Goal: Information Seeking & Learning: Learn about a topic

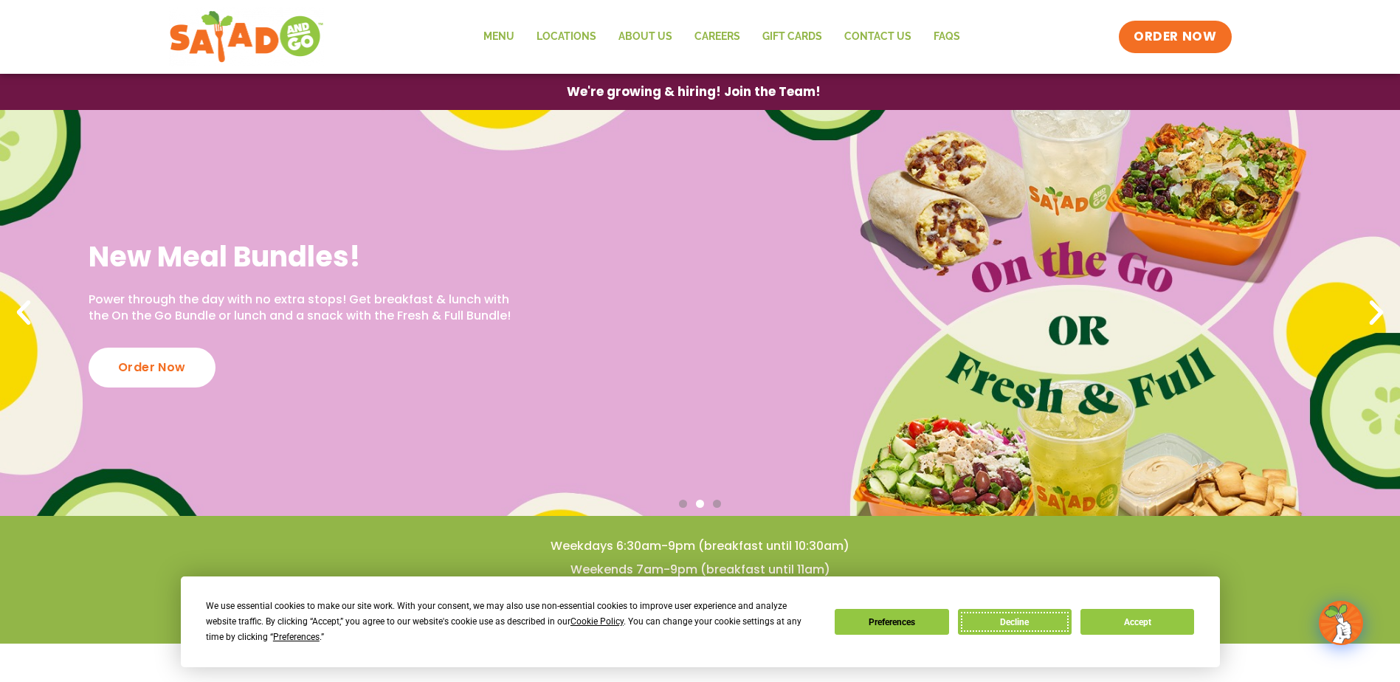
click at [1030, 621] on button "Decline" at bounding box center [1015, 622] width 114 height 26
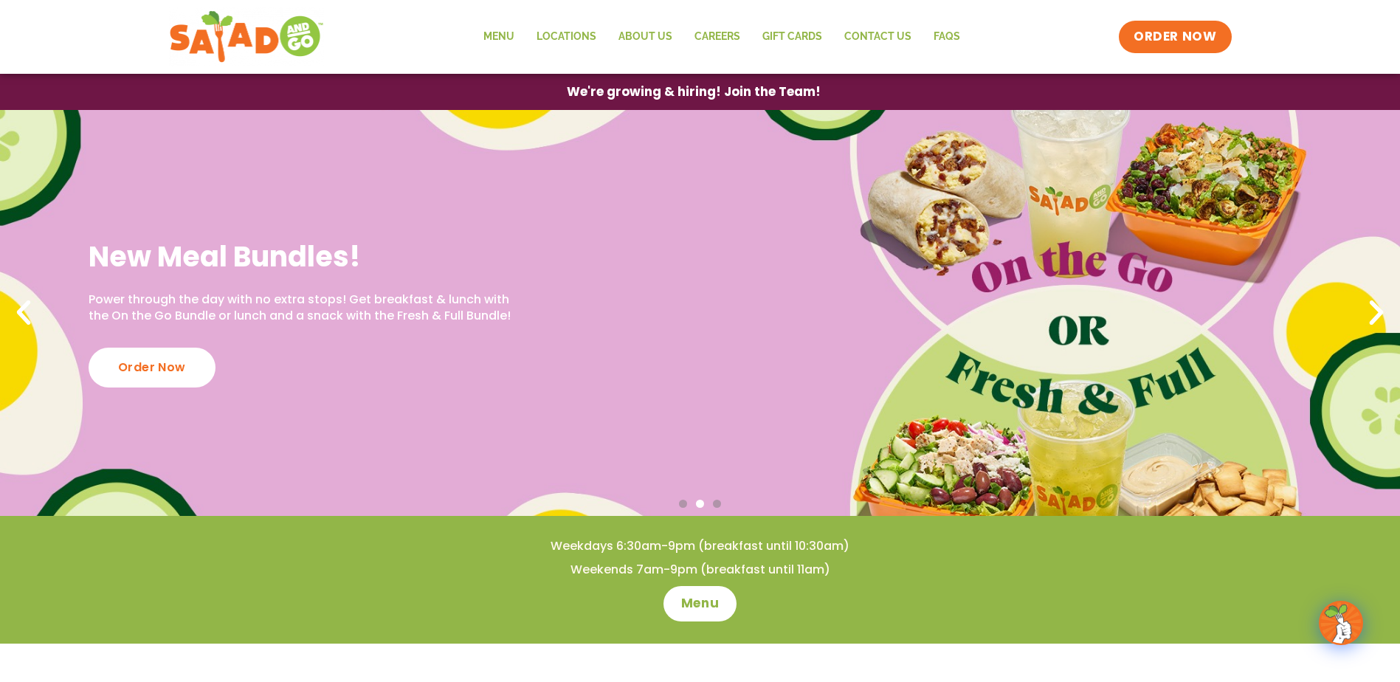
scroll to position [74, 0]
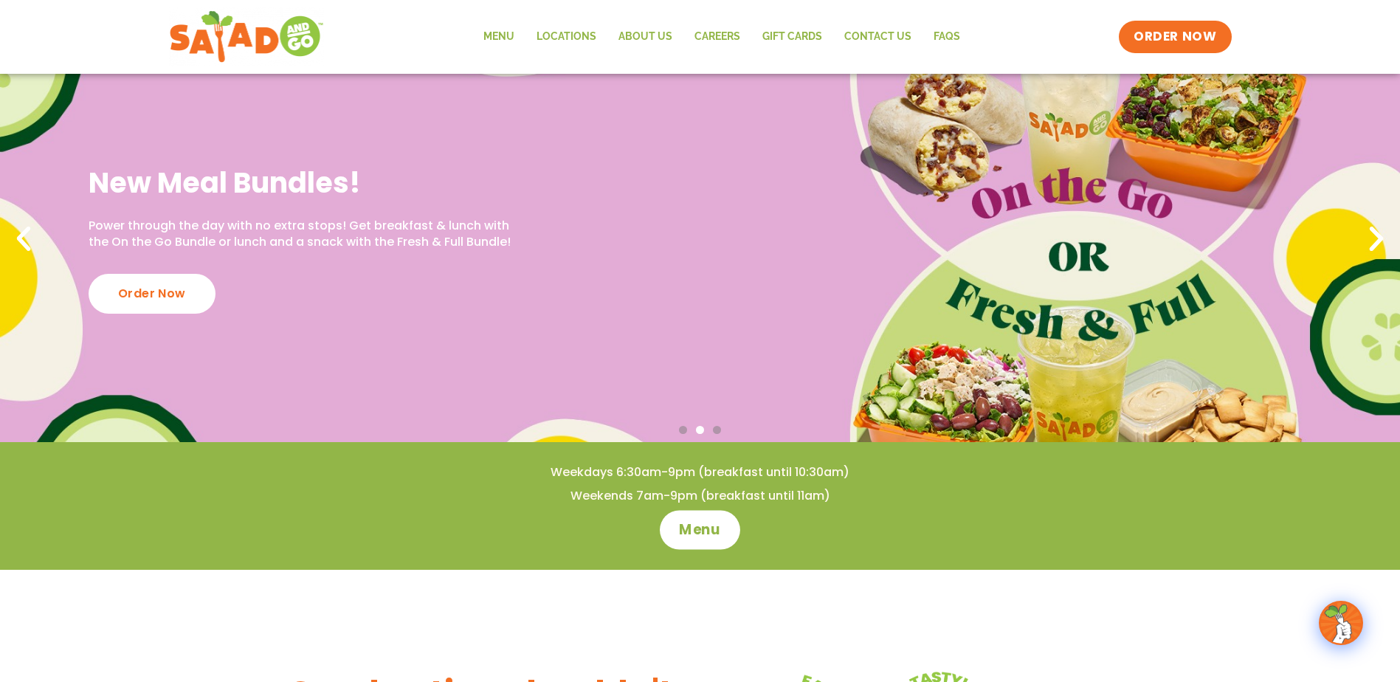
click at [713, 542] on link "Menu" at bounding box center [700, 529] width 80 height 39
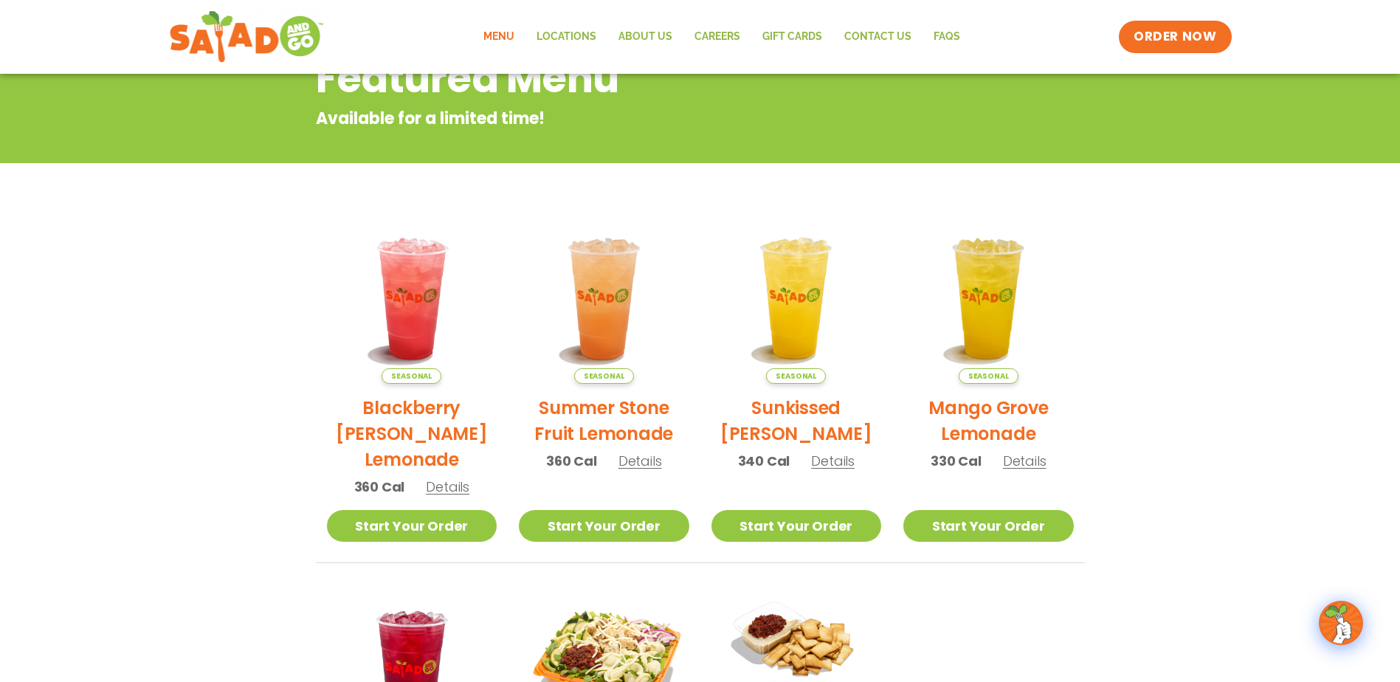
scroll to position [74, 0]
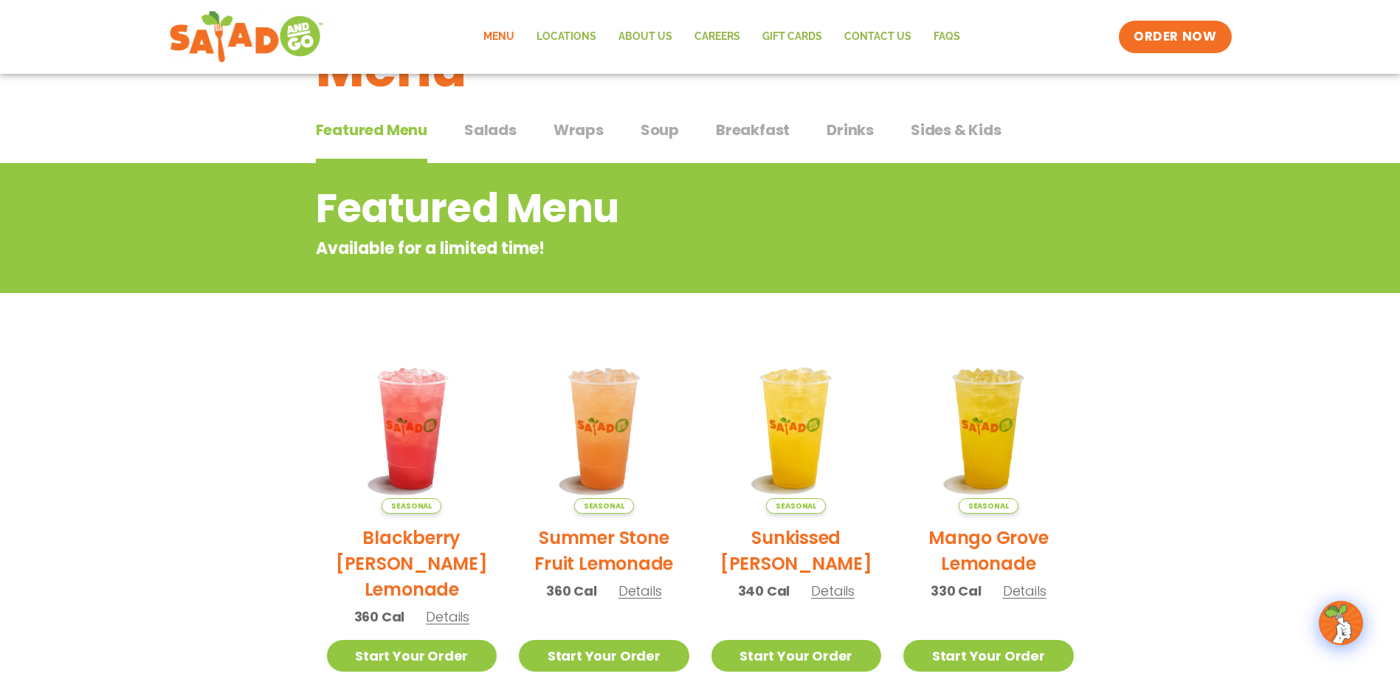
click at [487, 133] on span "Salads" at bounding box center [490, 130] width 52 height 22
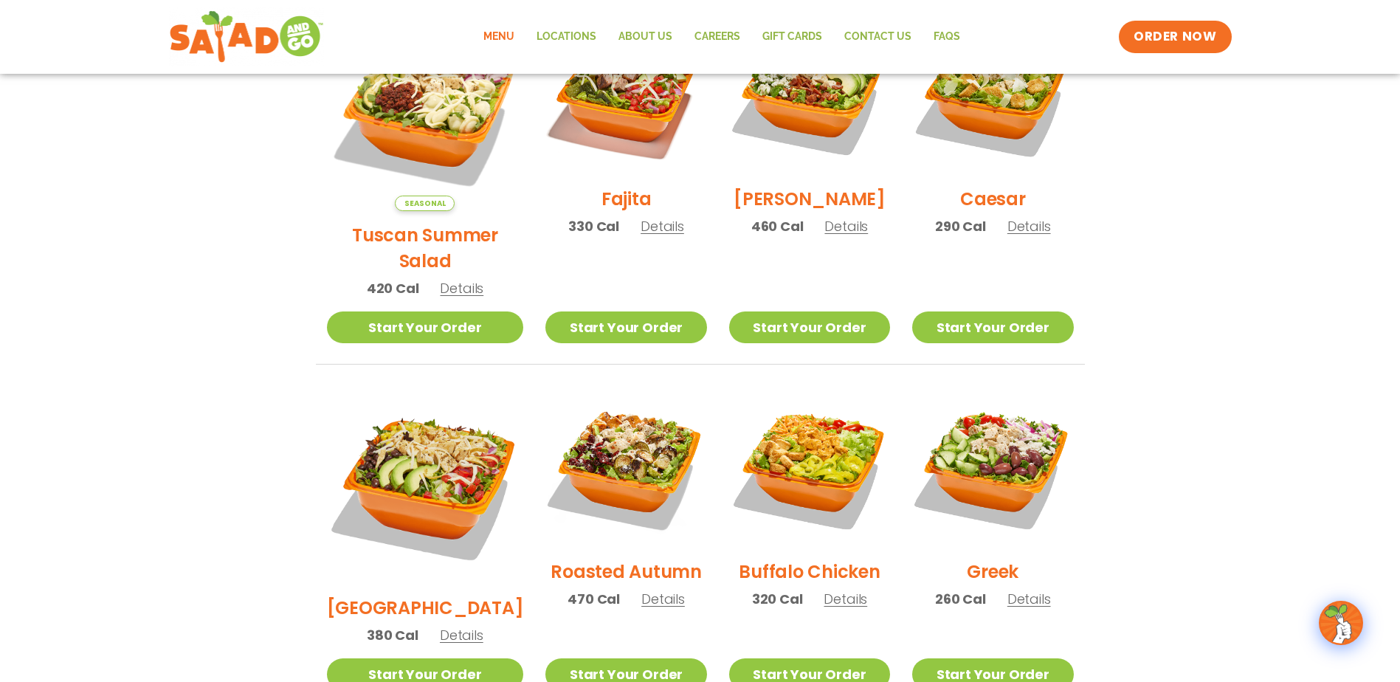
scroll to position [443, 0]
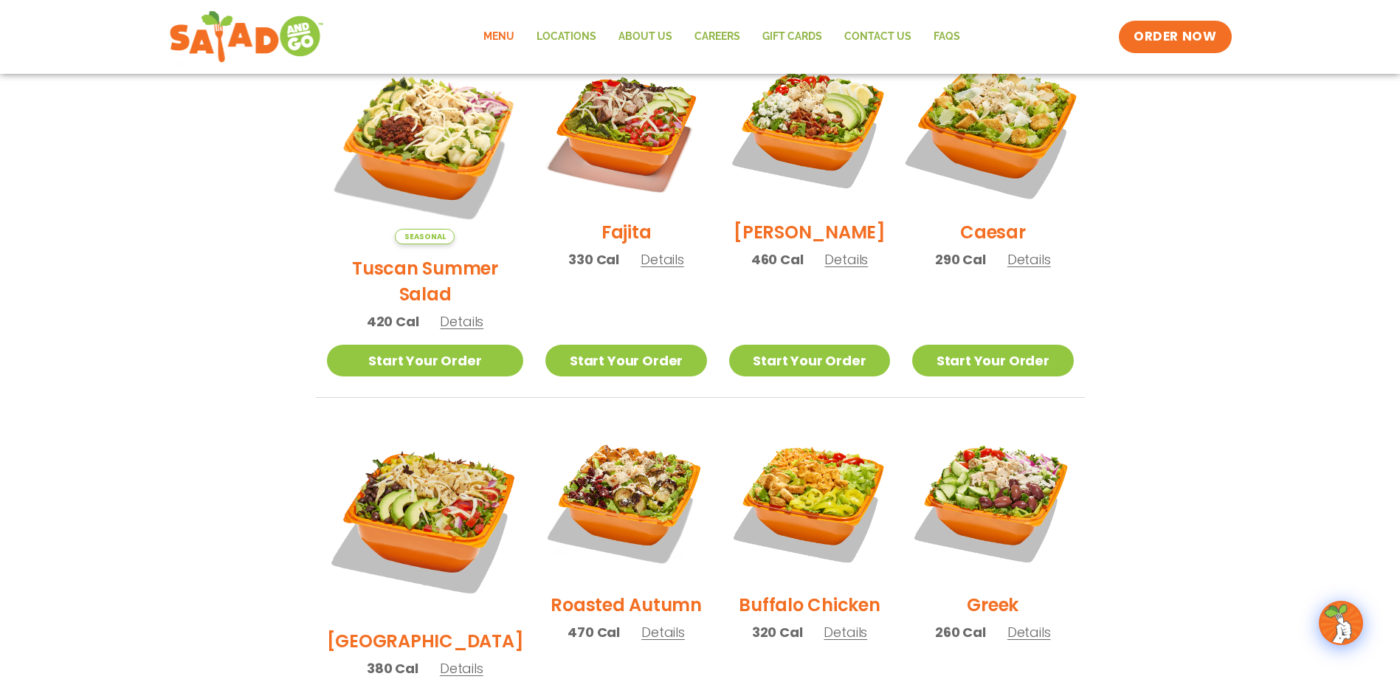
click at [989, 127] on img at bounding box center [992, 127] width 189 height 189
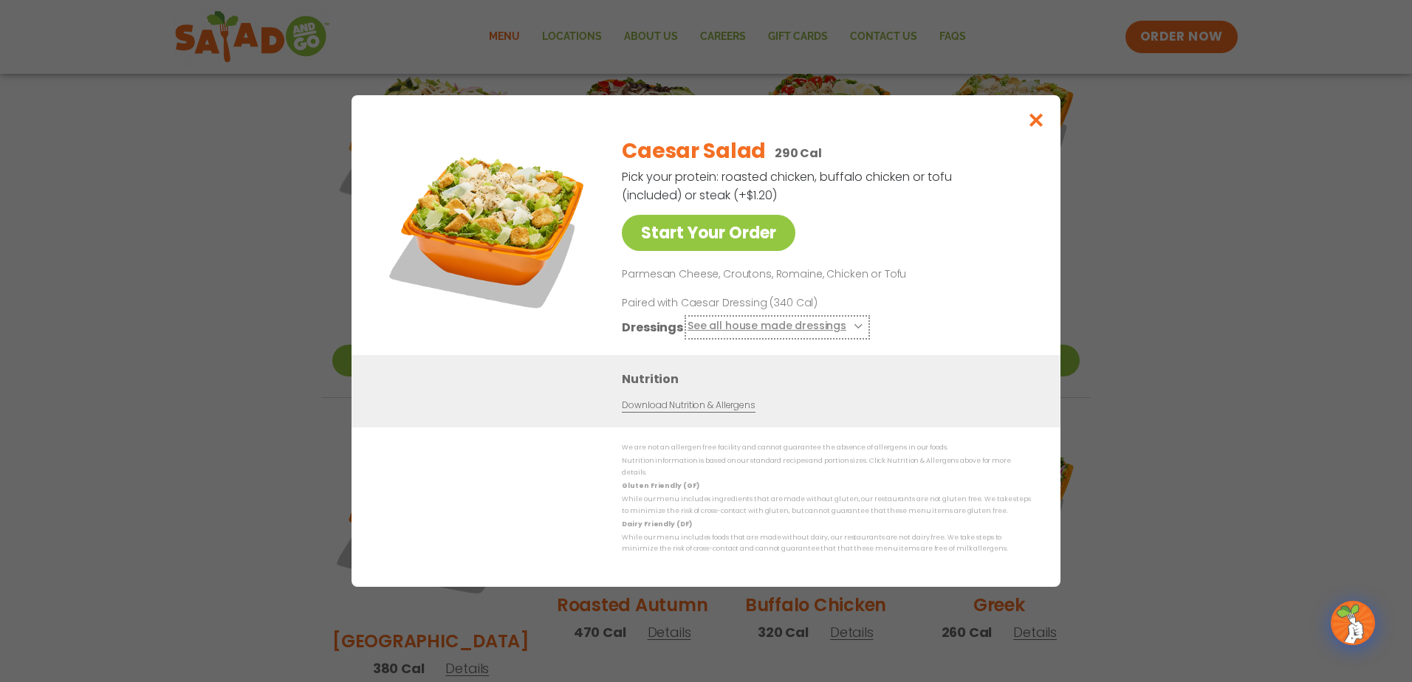
click at [840, 330] on button "See all house made dressings" at bounding box center [776, 327] width 179 height 18
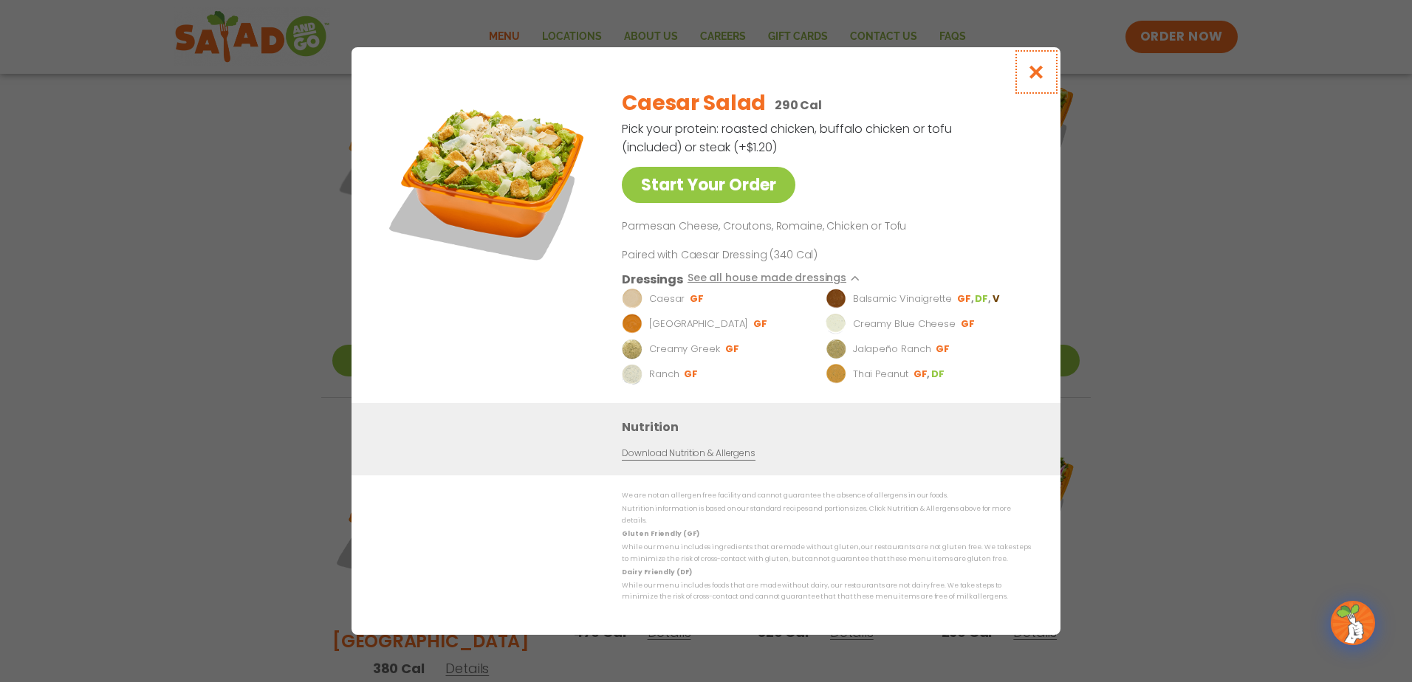
click at [1040, 80] on icon "Close modal" at bounding box center [1036, 72] width 18 height 16
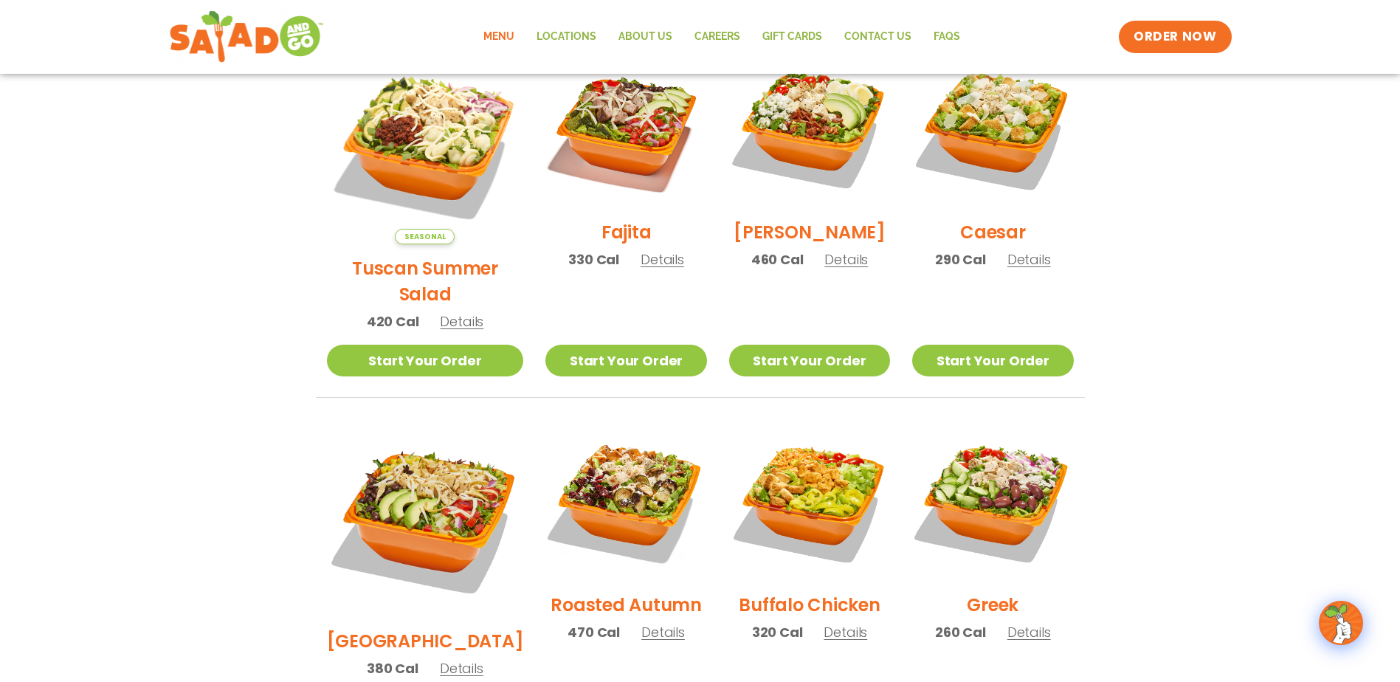
click at [846, 269] on span "Details" at bounding box center [847, 259] width 44 height 18
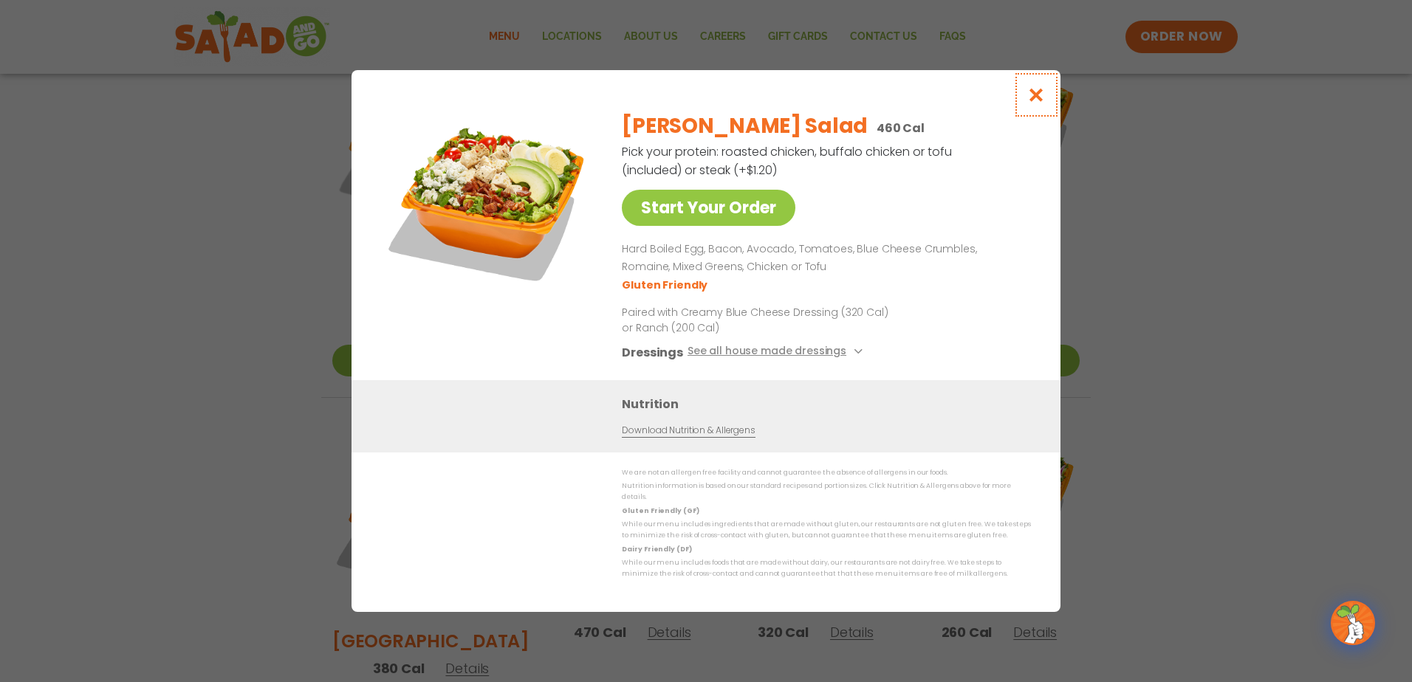
click at [1044, 97] on icon "Close modal" at bounding box center [1036, 95] width 18 height 16
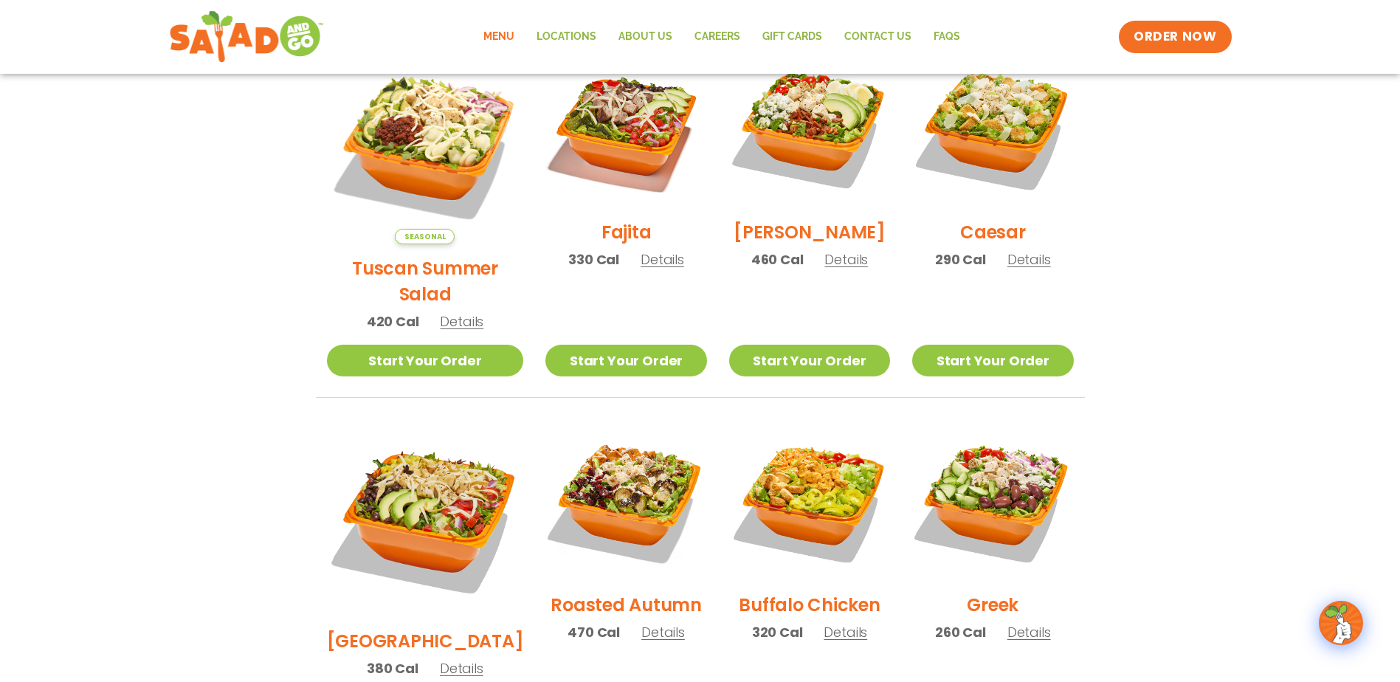
click at [641, 269] on span "Details" at bounding box center [663, 259] width 44 height 18
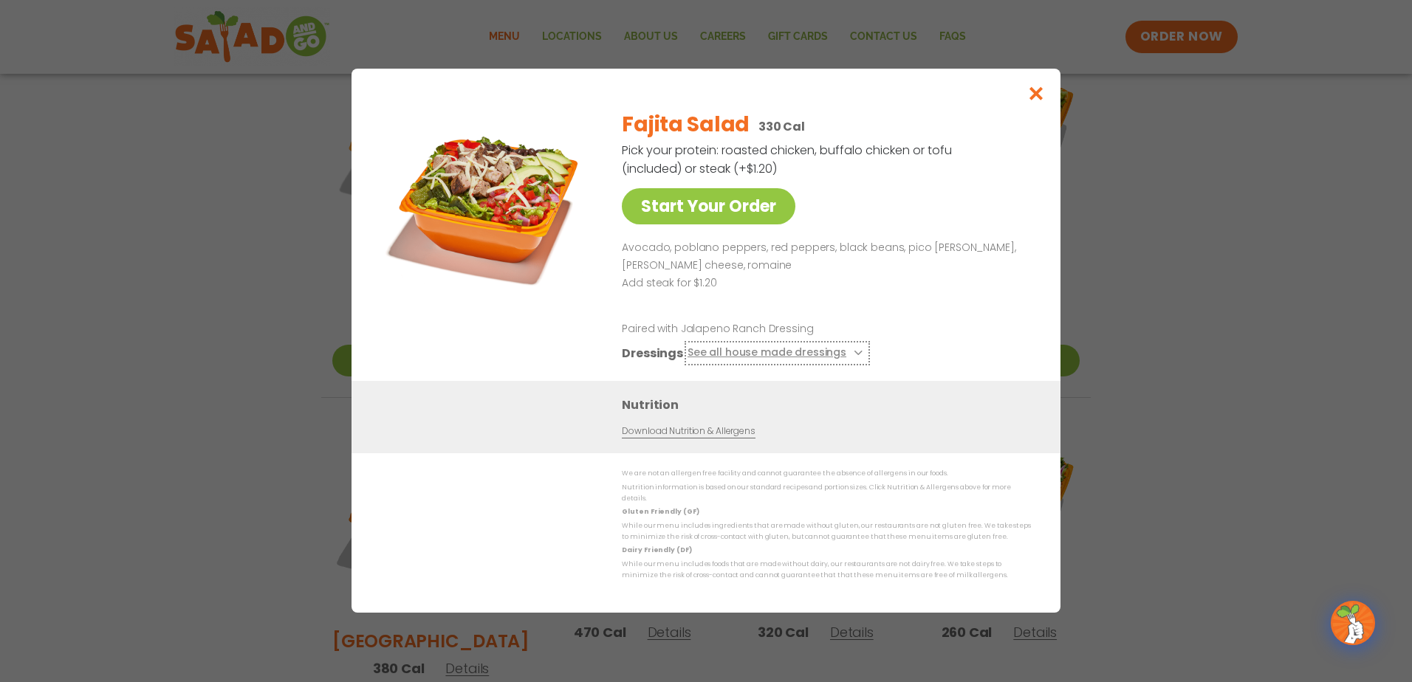
click at [836, 360] on button "See all house made dressings" at bounding box center [776, 354] width 179 height 18
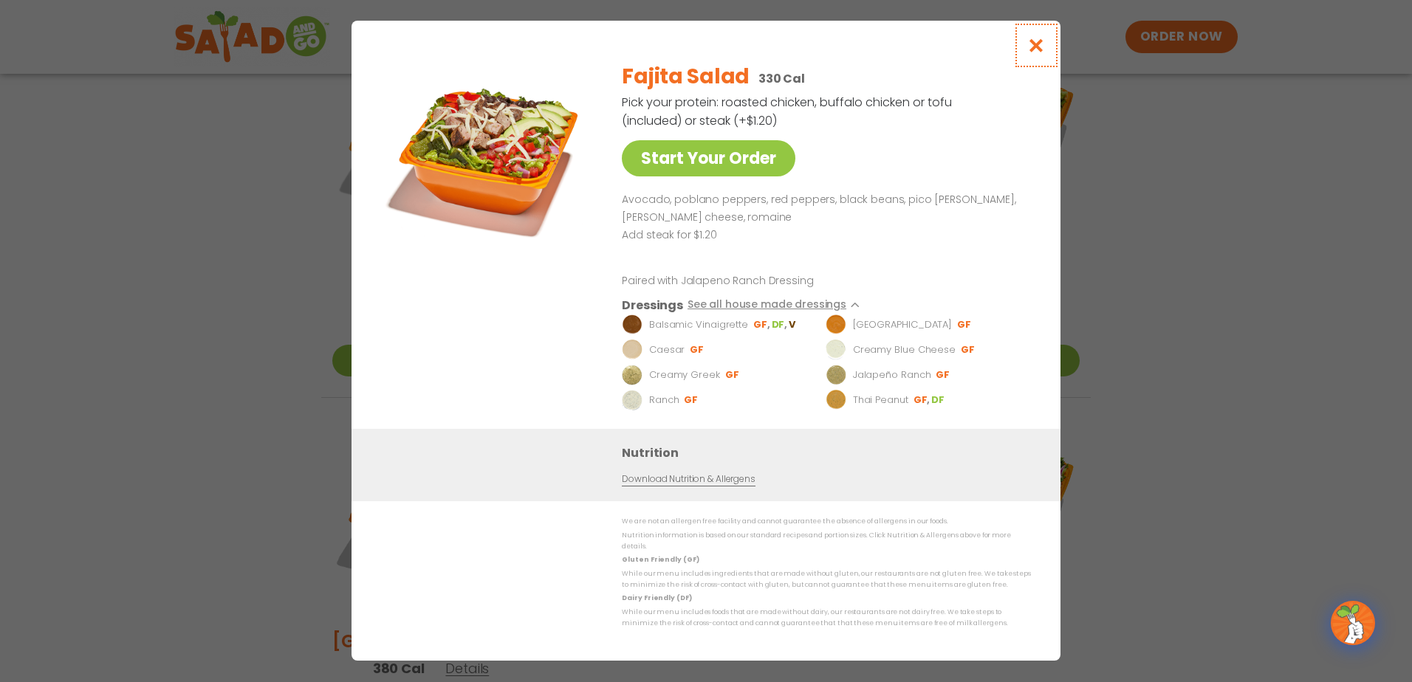
click at [1040, 44] on icon "Close modal" at bounding box center [1036, 46] width 18 height 16
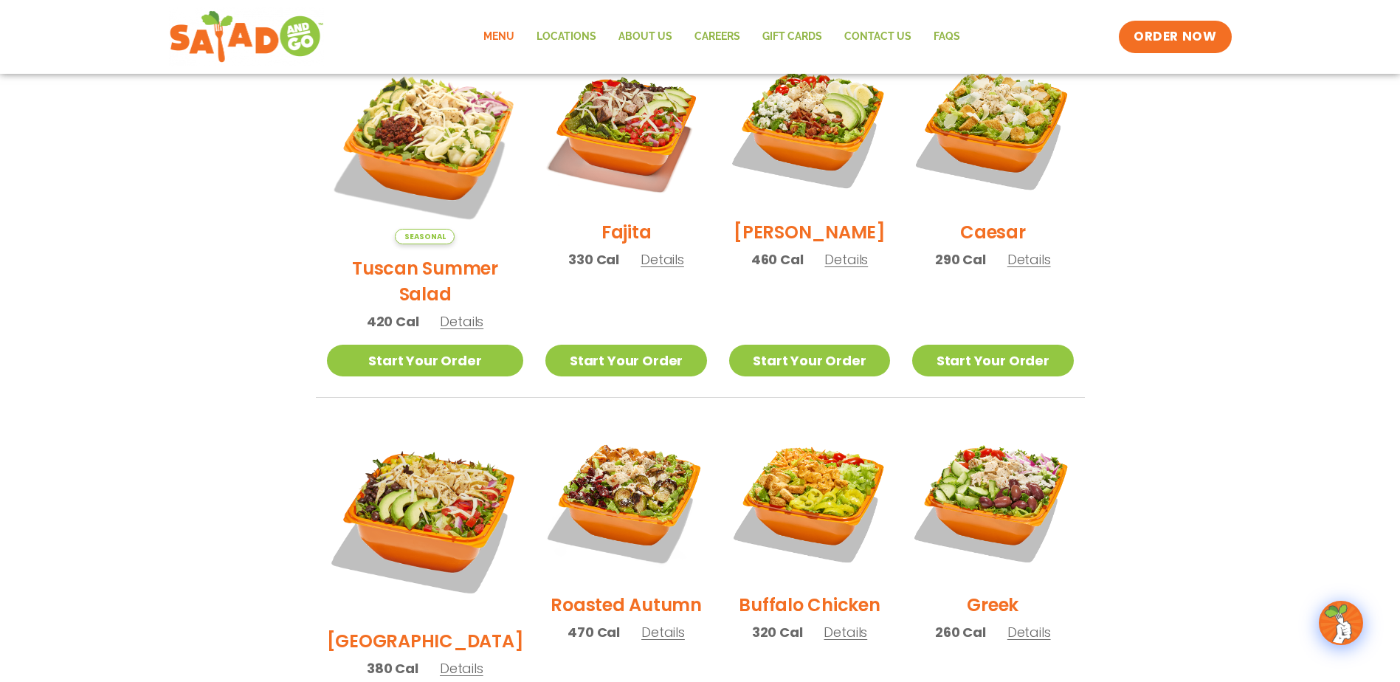
click at [454, 312] on span "Details" at bounding box center [462, 321] width 44 height 18
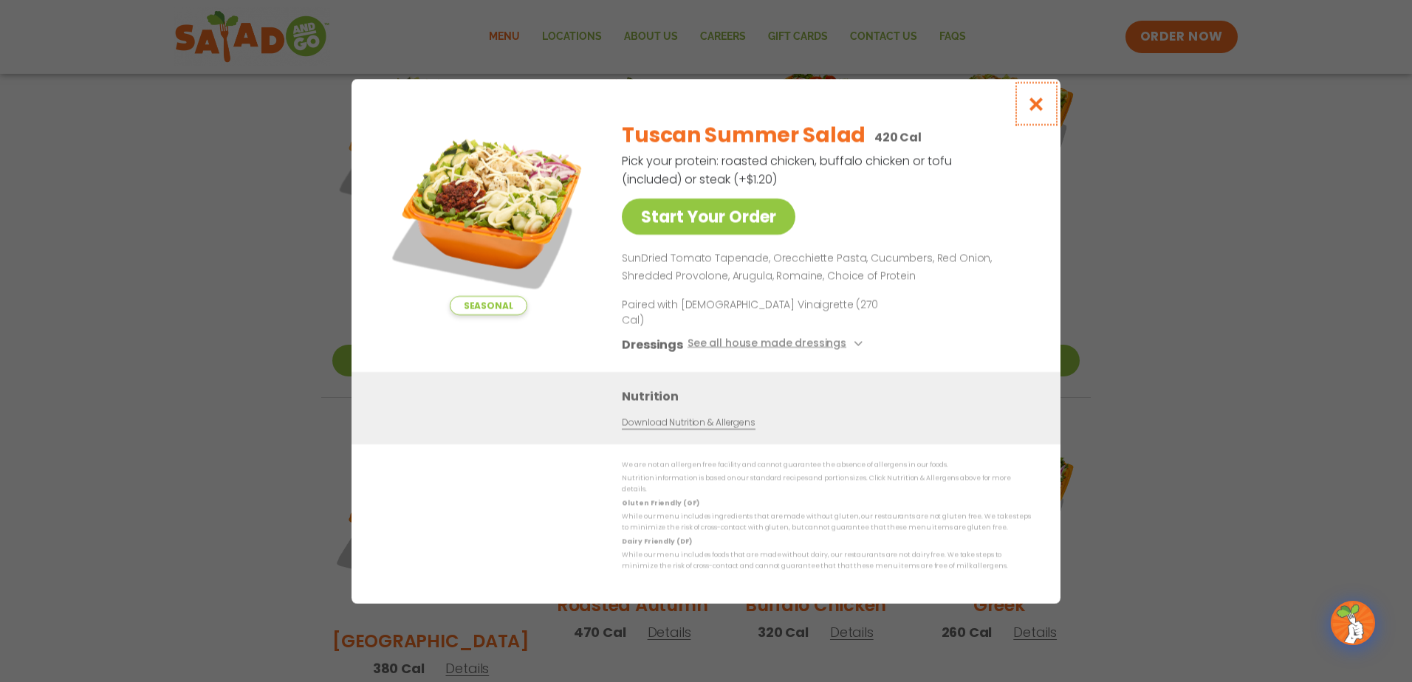
click at [1036, 111] on icon "Close modal" at bounding box center [1036, 104] width 18 height 16
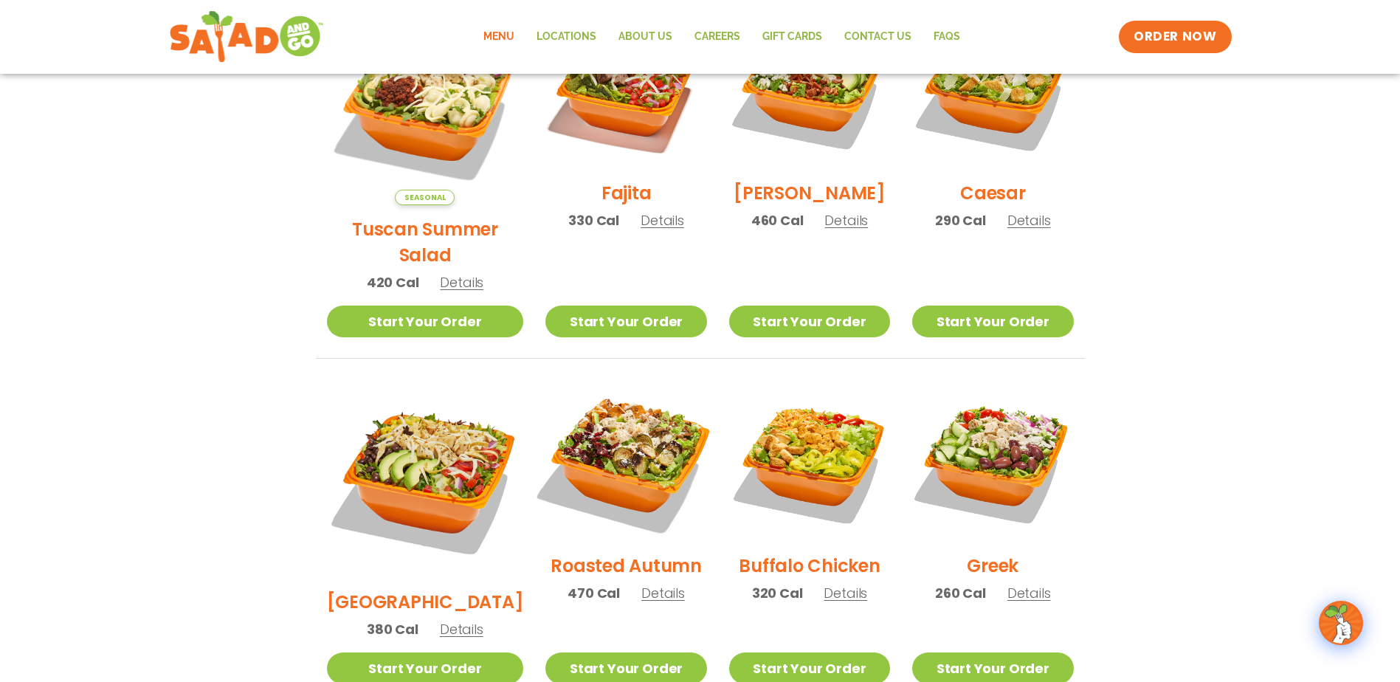
scroll to position [517, 0]
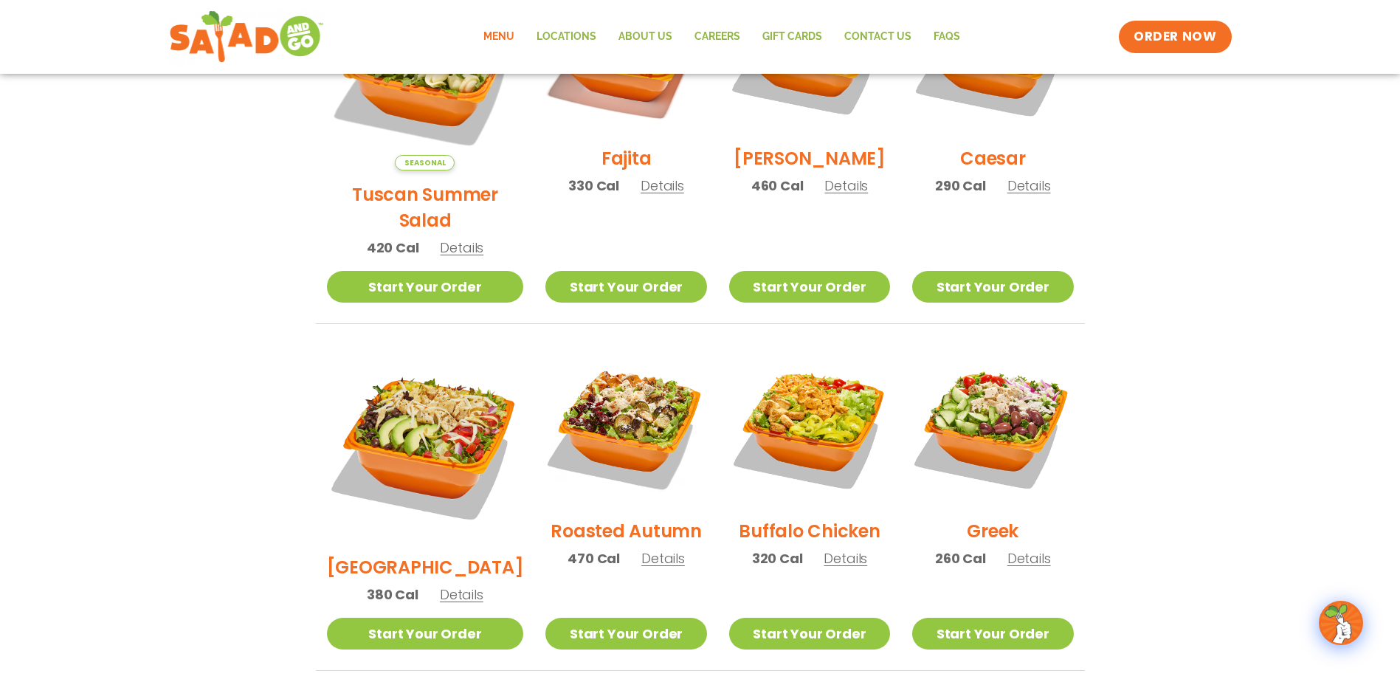
click at [447, 585] on span "Details" at bounding box center [462, 594] width 44 height 18
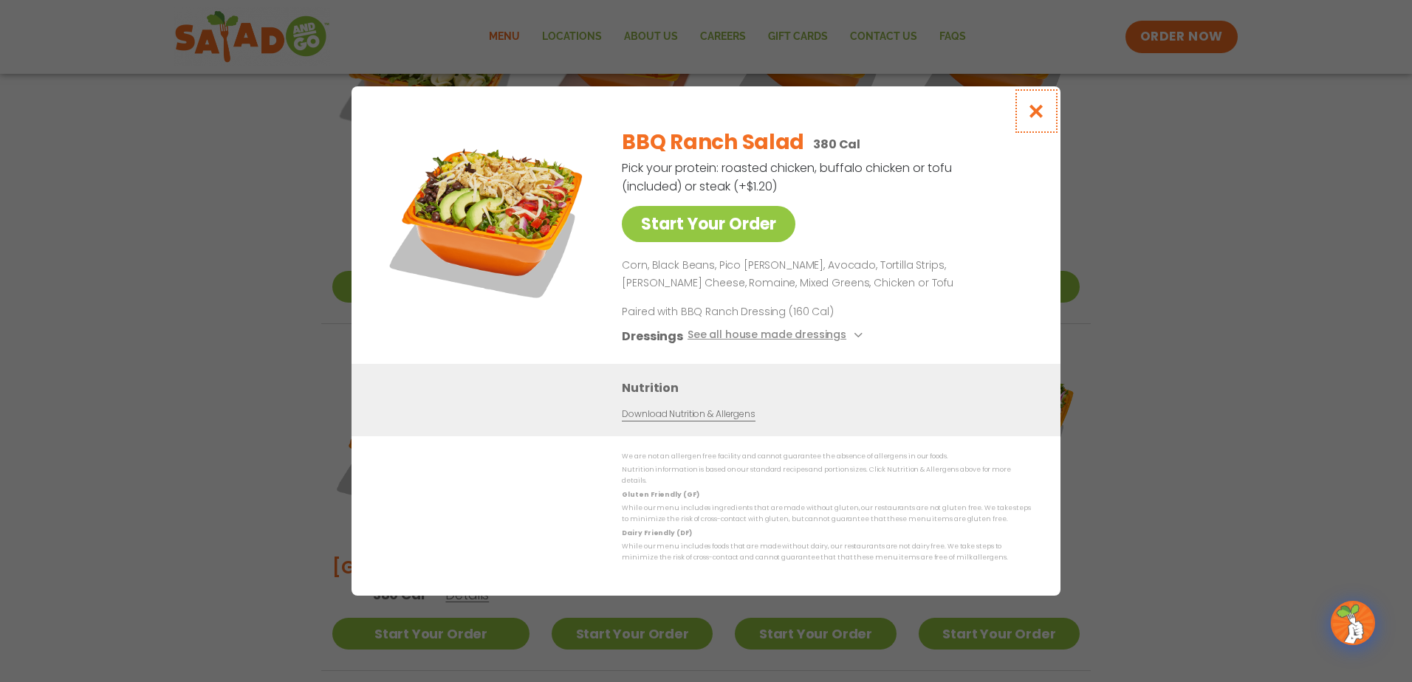
click at [1040, 114] on icon "Close modal" at bounding box center [1036, 111] width 18 height 16
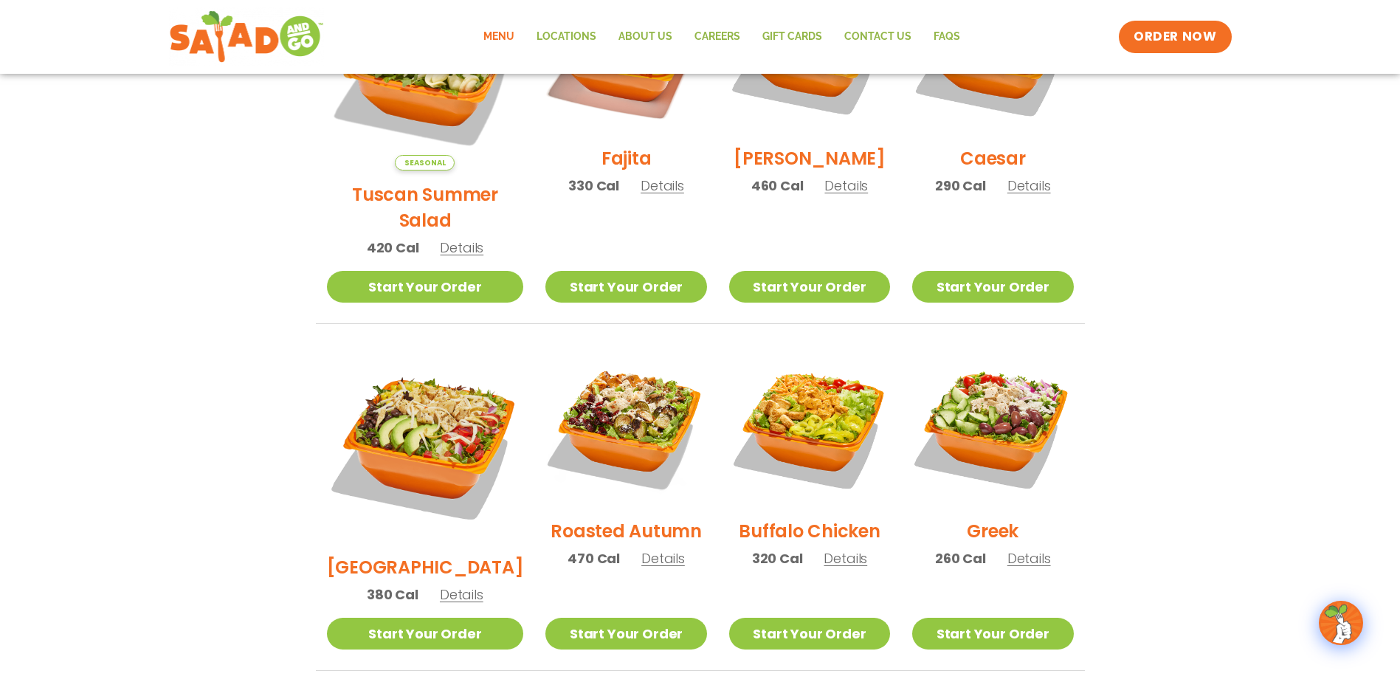
click at [642, 549] on span "Details" at bounding box center [664, 558] width 44 height 18
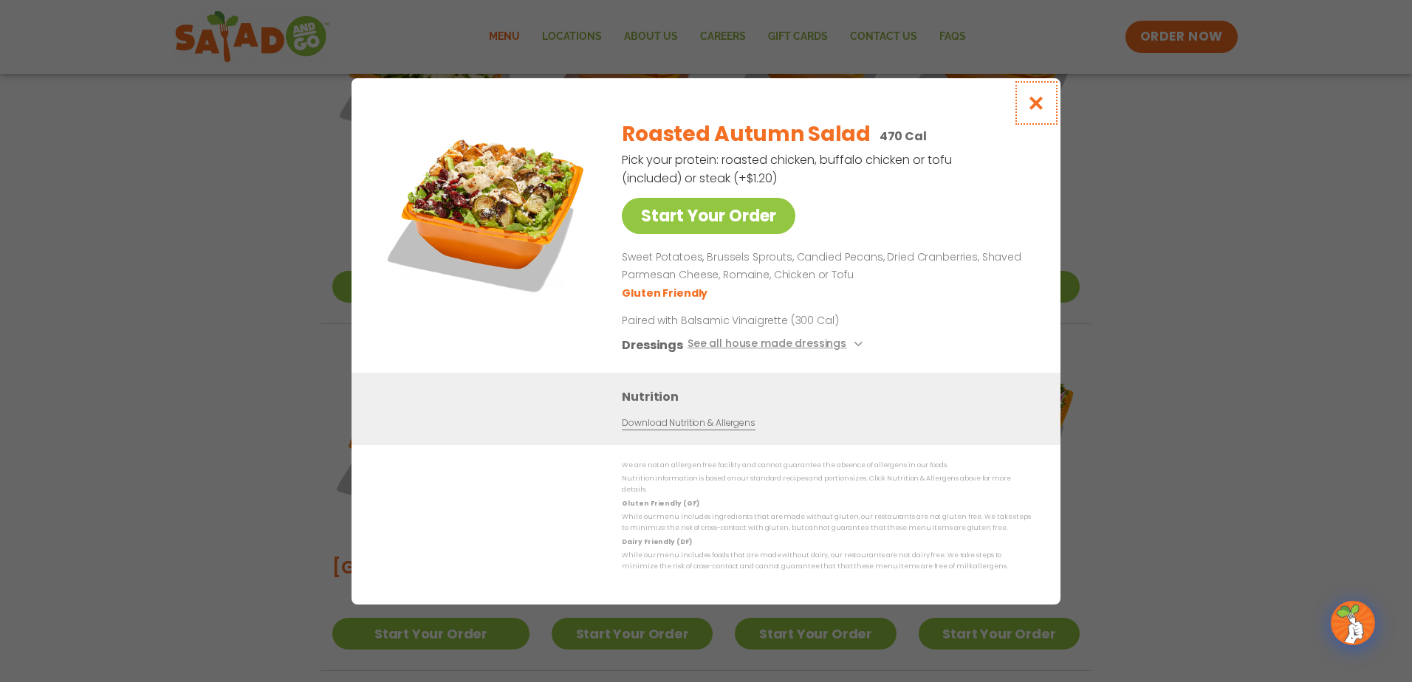
click at [1034, 105] on icon "Close modal" at bounding box center [1036, 103] width 18 height 16
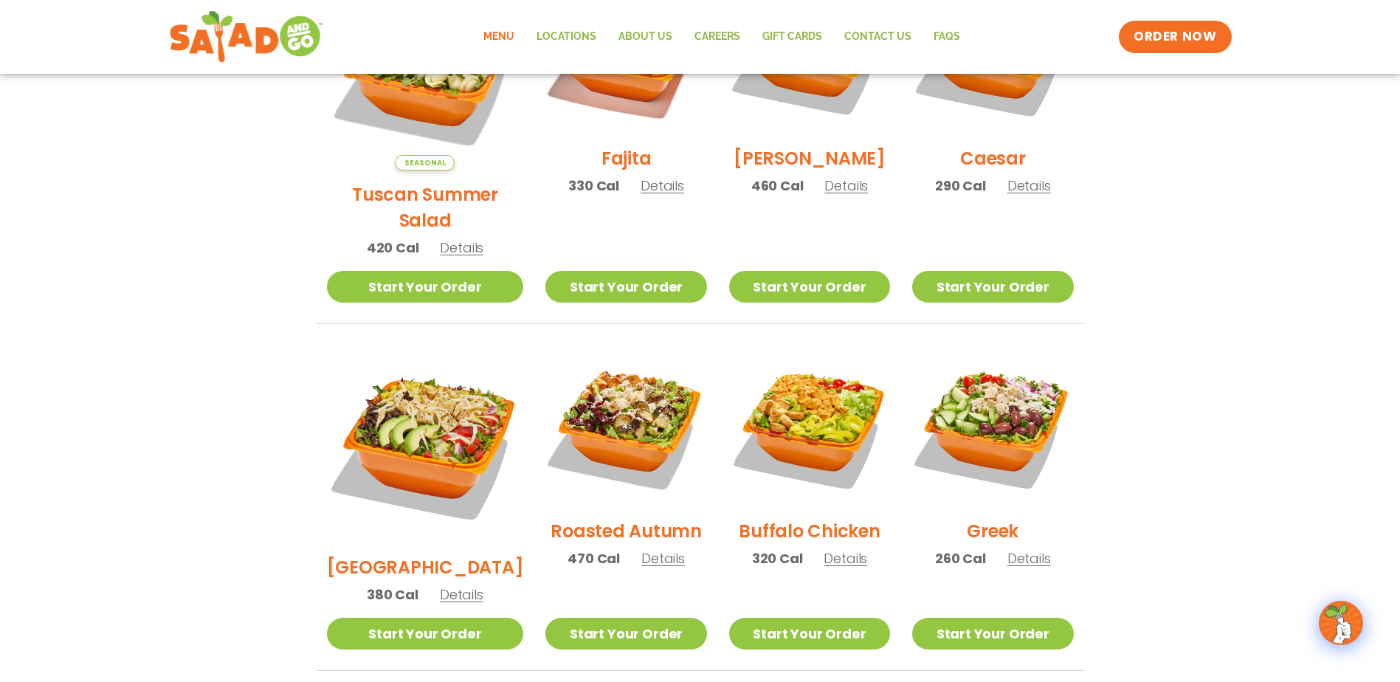
click at [836, 549] on span "Details" at bounding box center [846, 558] width 44 height 18
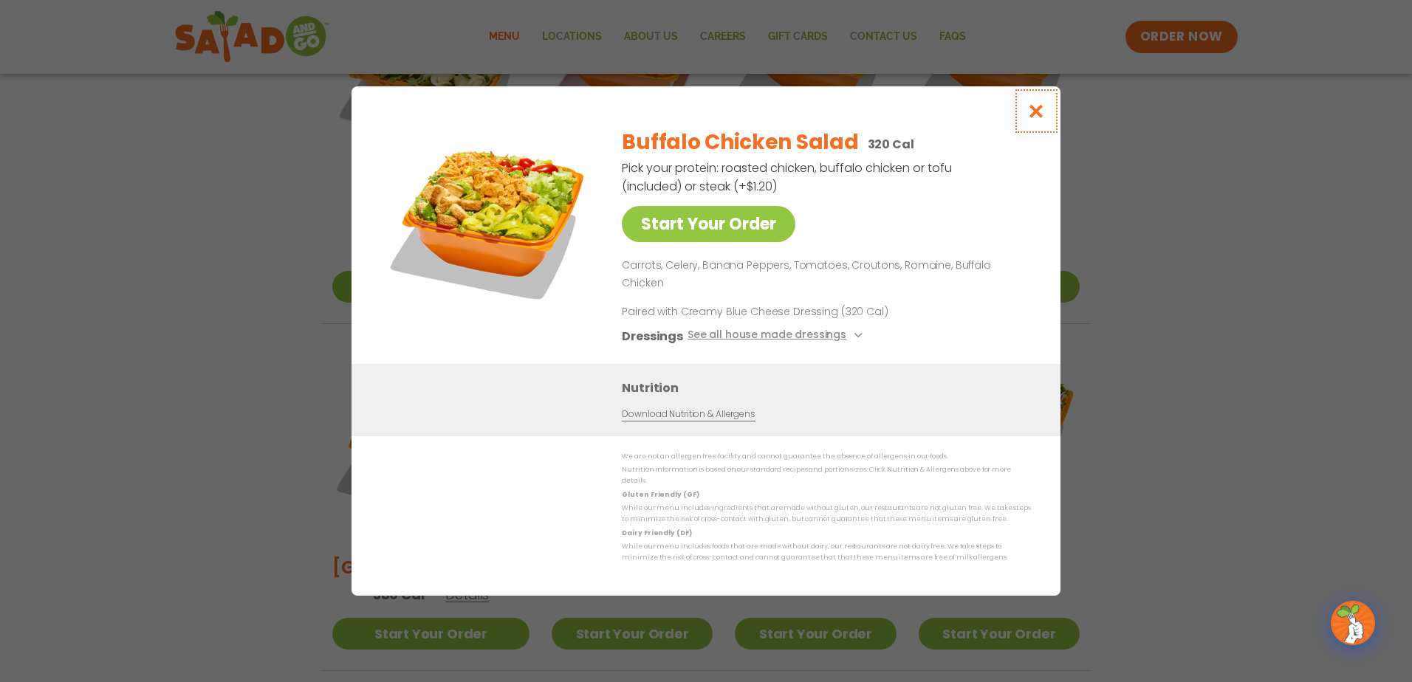
click at [1042, 118] on icon "Close modal" at bounding box center [1036, 111] width 18 height 16
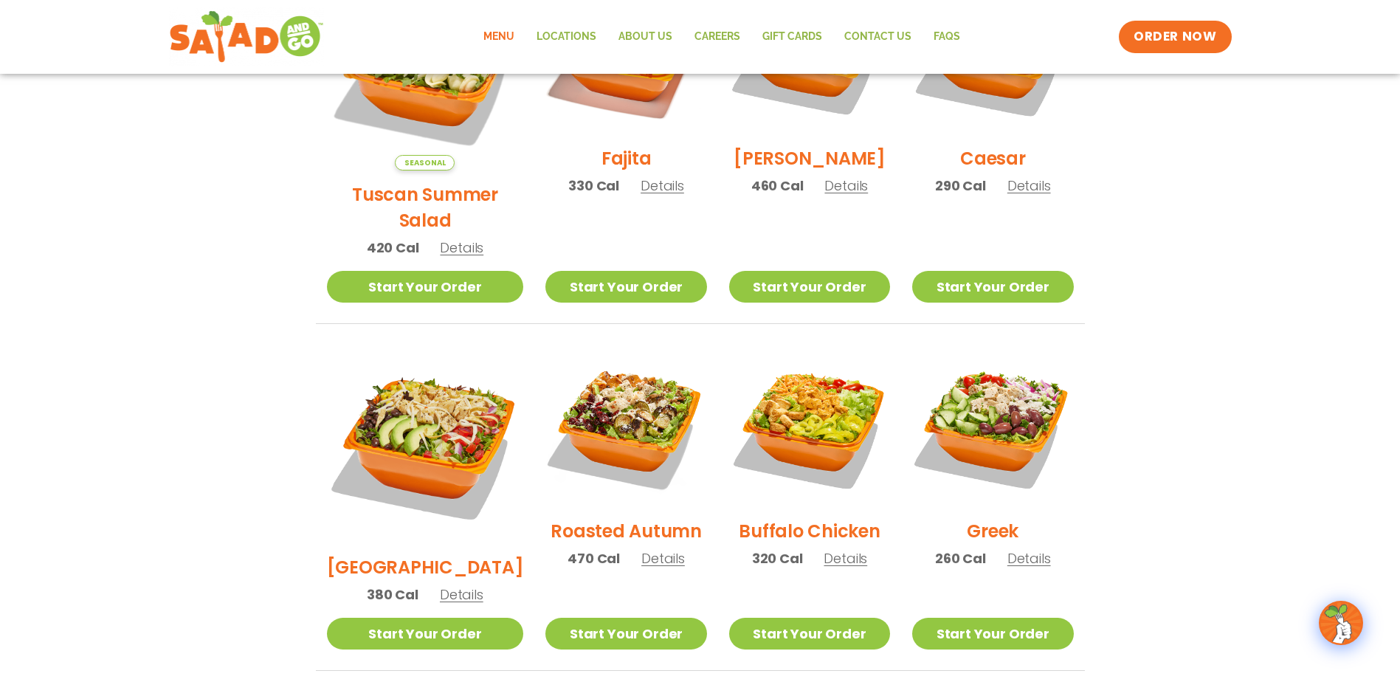
click at [1029, 549] on span "Details" at bounding box center [1030, 558] width 44 height 18
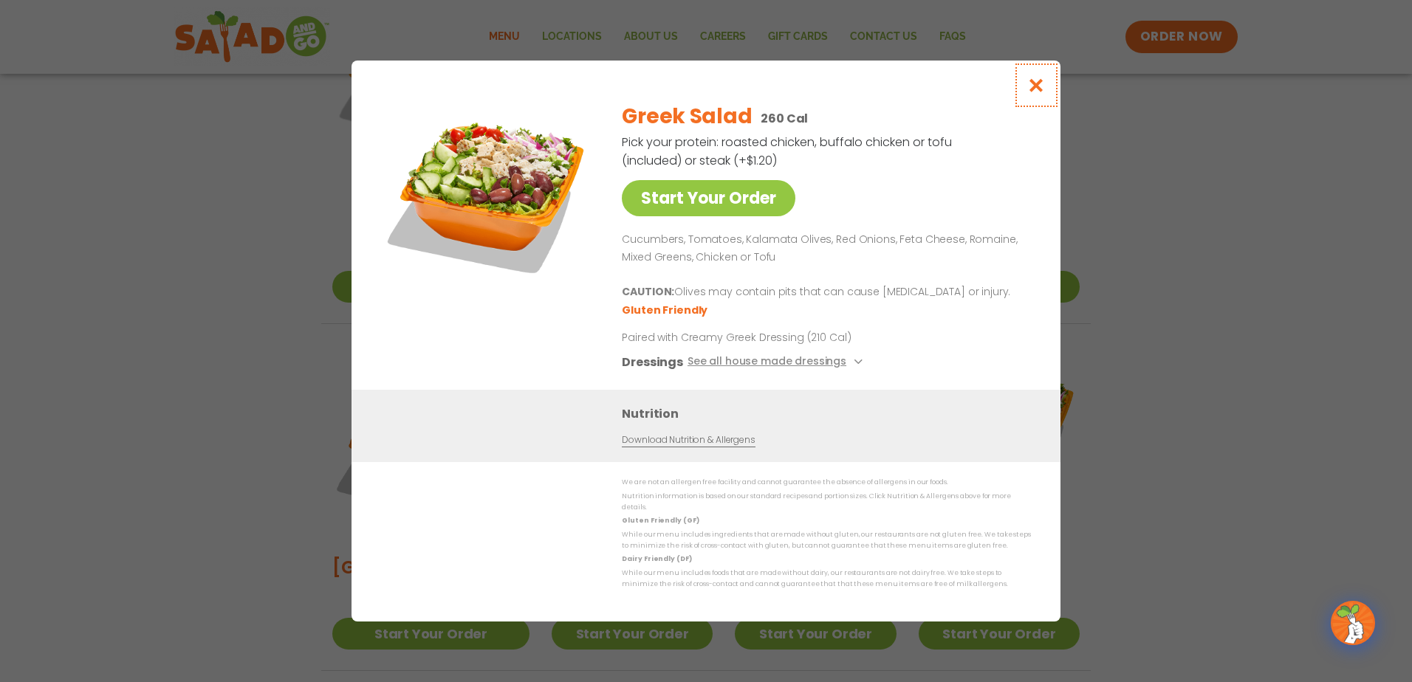
click at [1039, 90] on icon "Close modal" at bounding box center [1036, 86] width 18 height 16
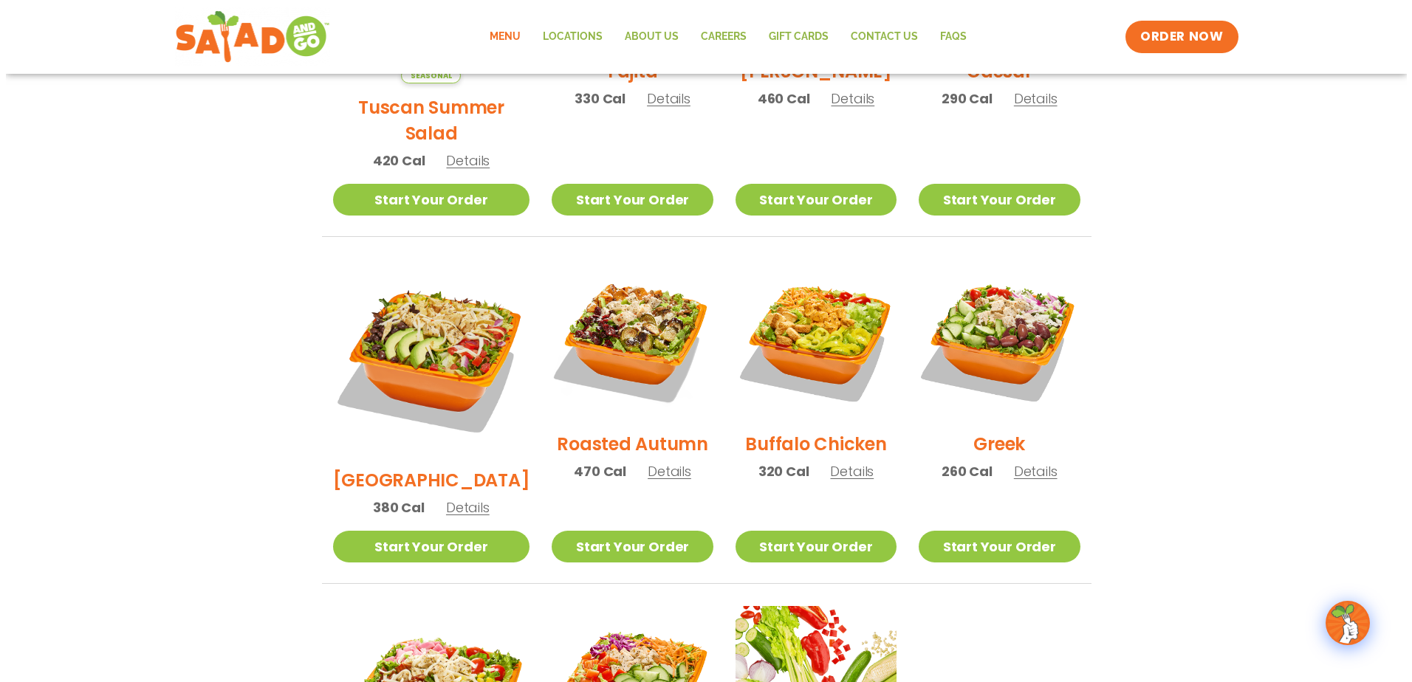
scroll to position [812, 0]
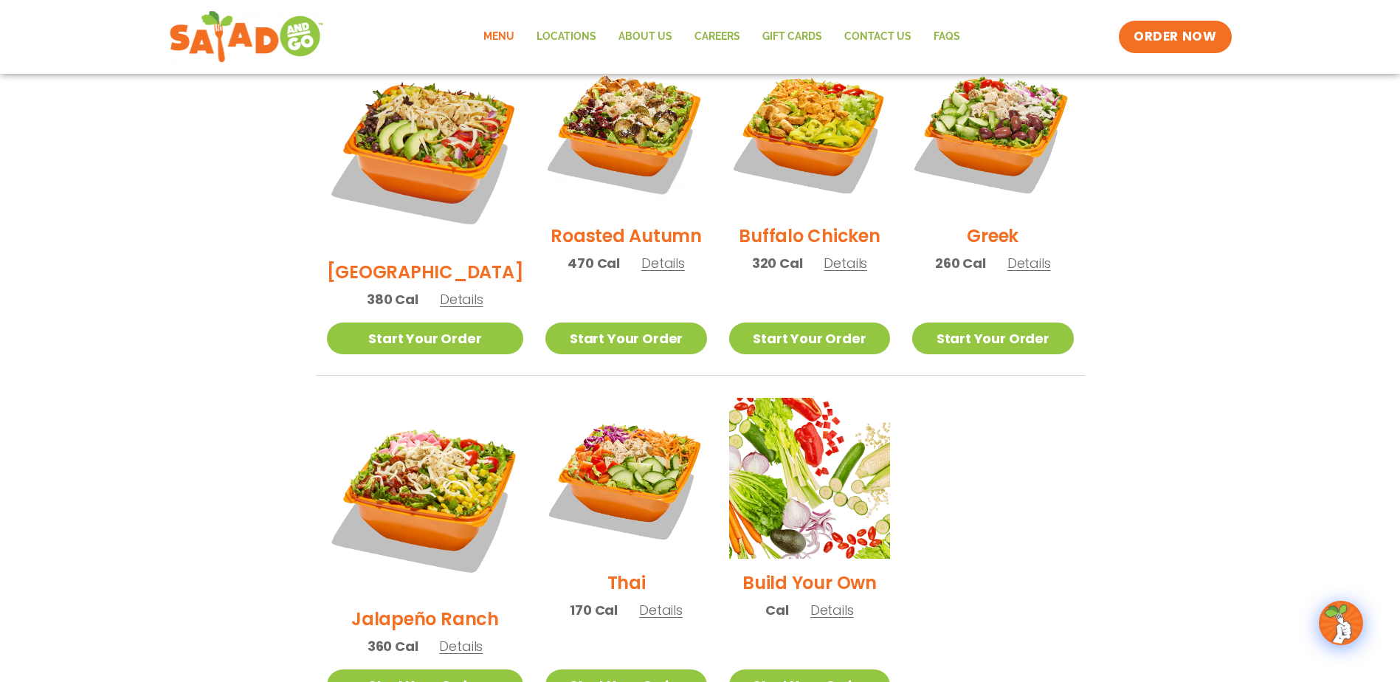
click at [452, 637] on span "Details" at bounding box center [461, 646] width 44 height 18
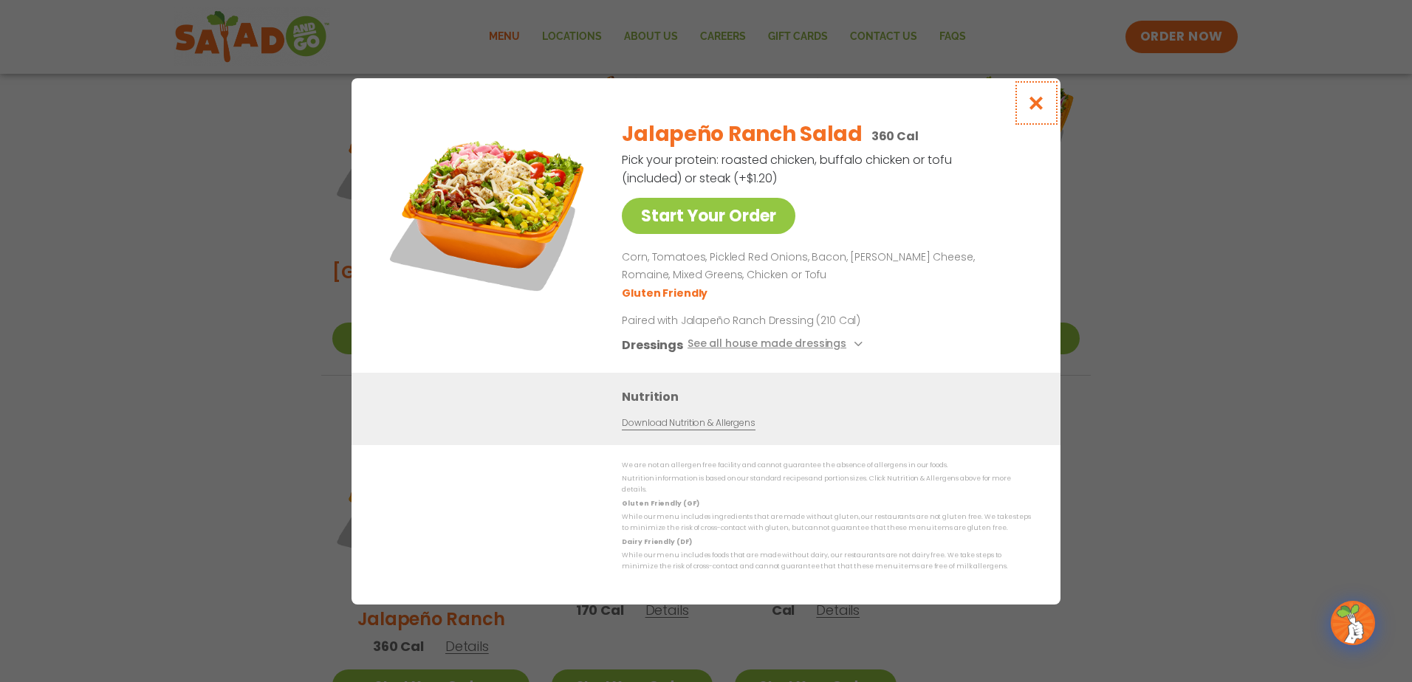
click at [1037, 109] on icon "Close modal" at bounding box center [1036, 103] width 18 height 16
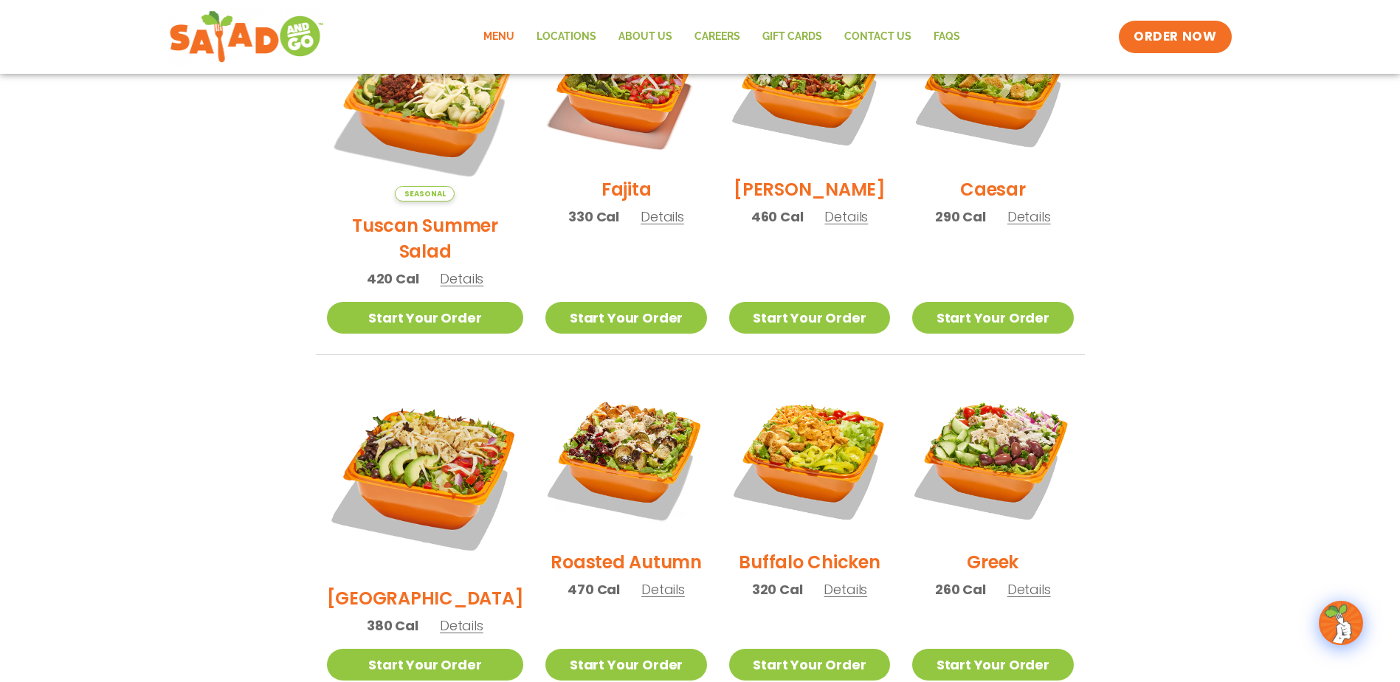
scroll to position [625, 0]
